Goal: Transaction & Acquisition: Purchase product/service

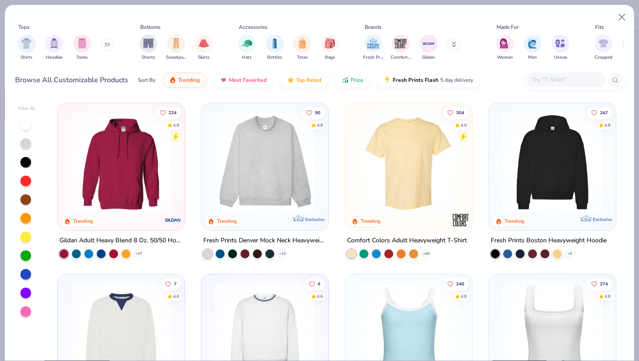
click at [241, 164] on img at bounding box center [264, 162] width 109 height 100
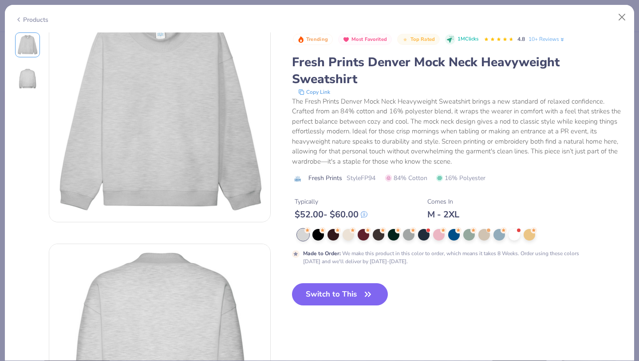
scroll to position [33, 0]
click at [409, 237] on div at bounding box center [409, 234] width 12 height 12
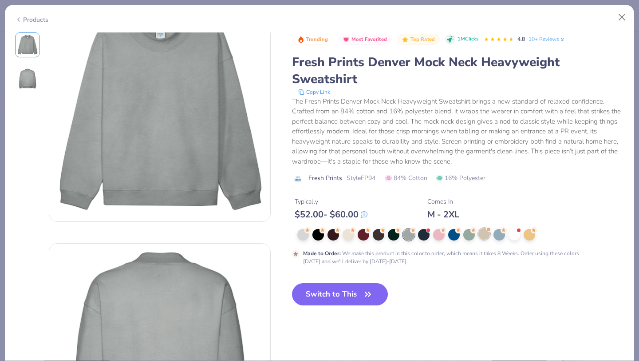
click at [481, 233] on div at bounding box center [485, 234] width 12 height 12
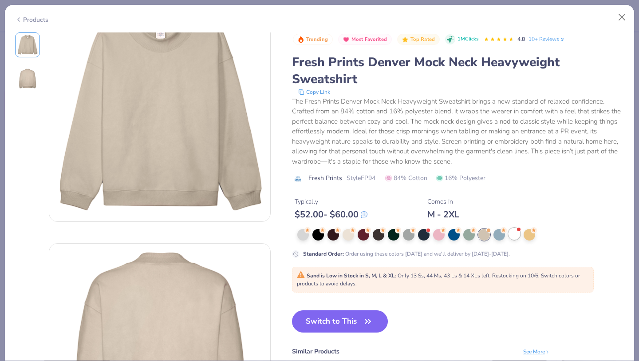
click at [509, 234] on div at bounding box center [515, 234] width 12 height 12
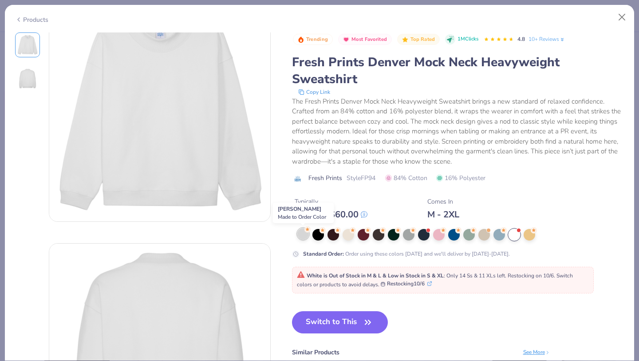
click at [300, 234] on div at bounding box center [304, 234] width 12 height 12
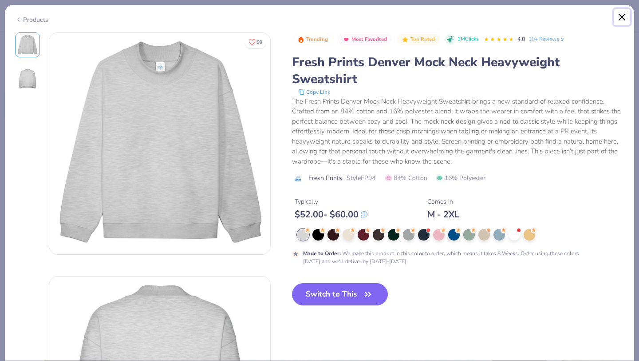
click at [627, 16] on button "Close" at bounding box center [622, 17] width 17 height 17
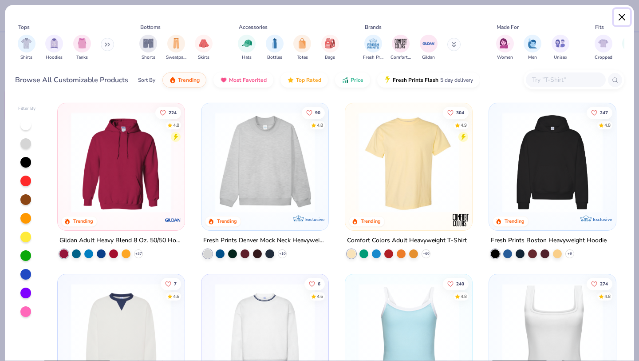
click at [624, 22] on button "Close" at bounding box center [622, 17] width 17 height 17
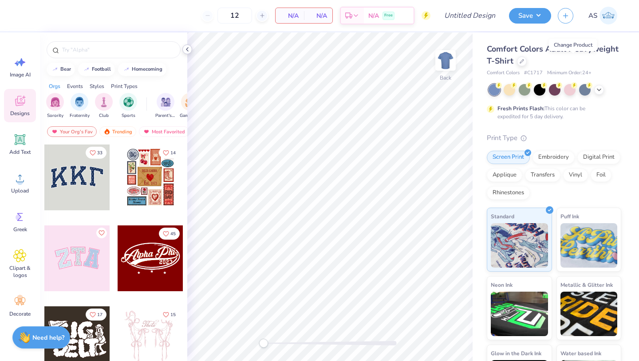
click at [188, 49] on icon at bounding box center [187, 49] width 7 height 7
